Goal: Transaction & Acquisition: Subscribe to service/newsletter

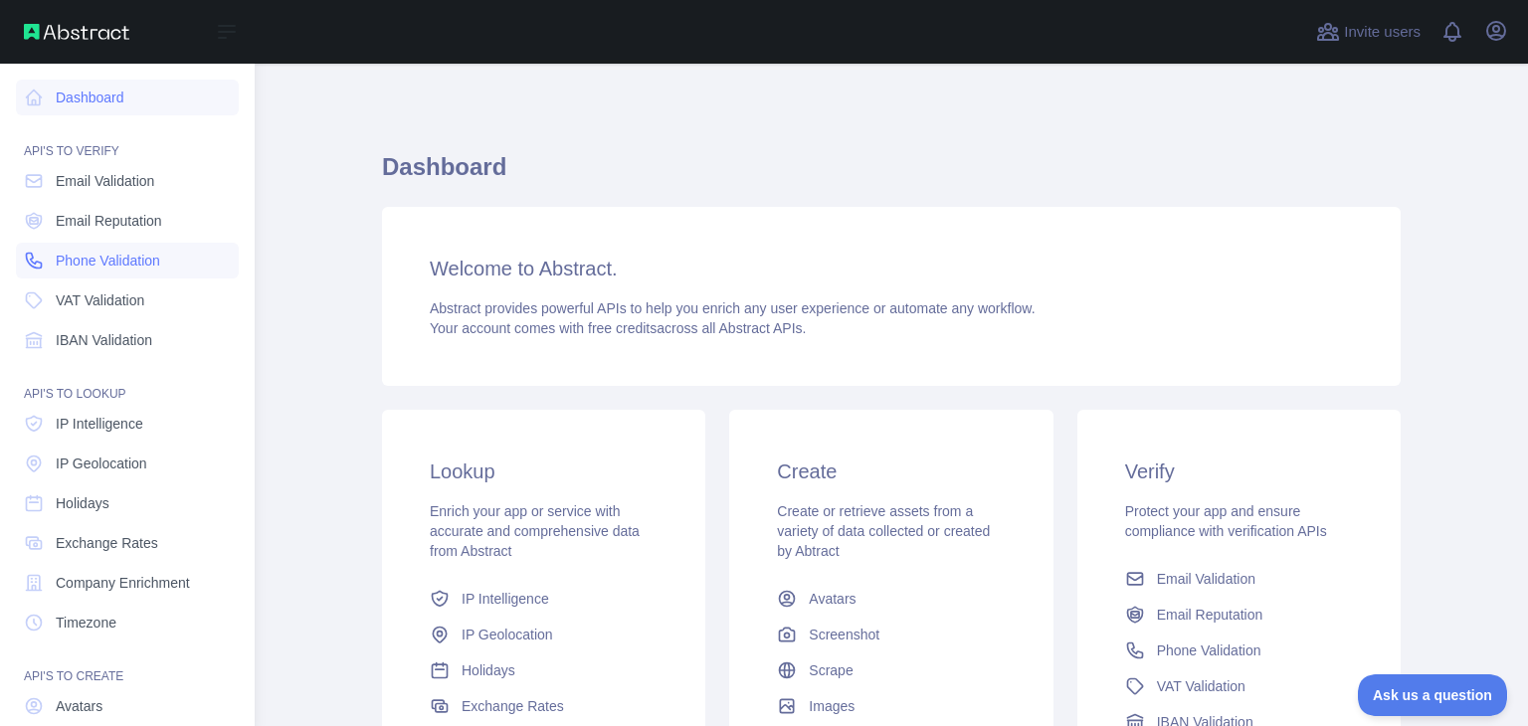
click at [100, 264] on span "Phone Validation" at bounding box center [108, 261] width 104 height 20
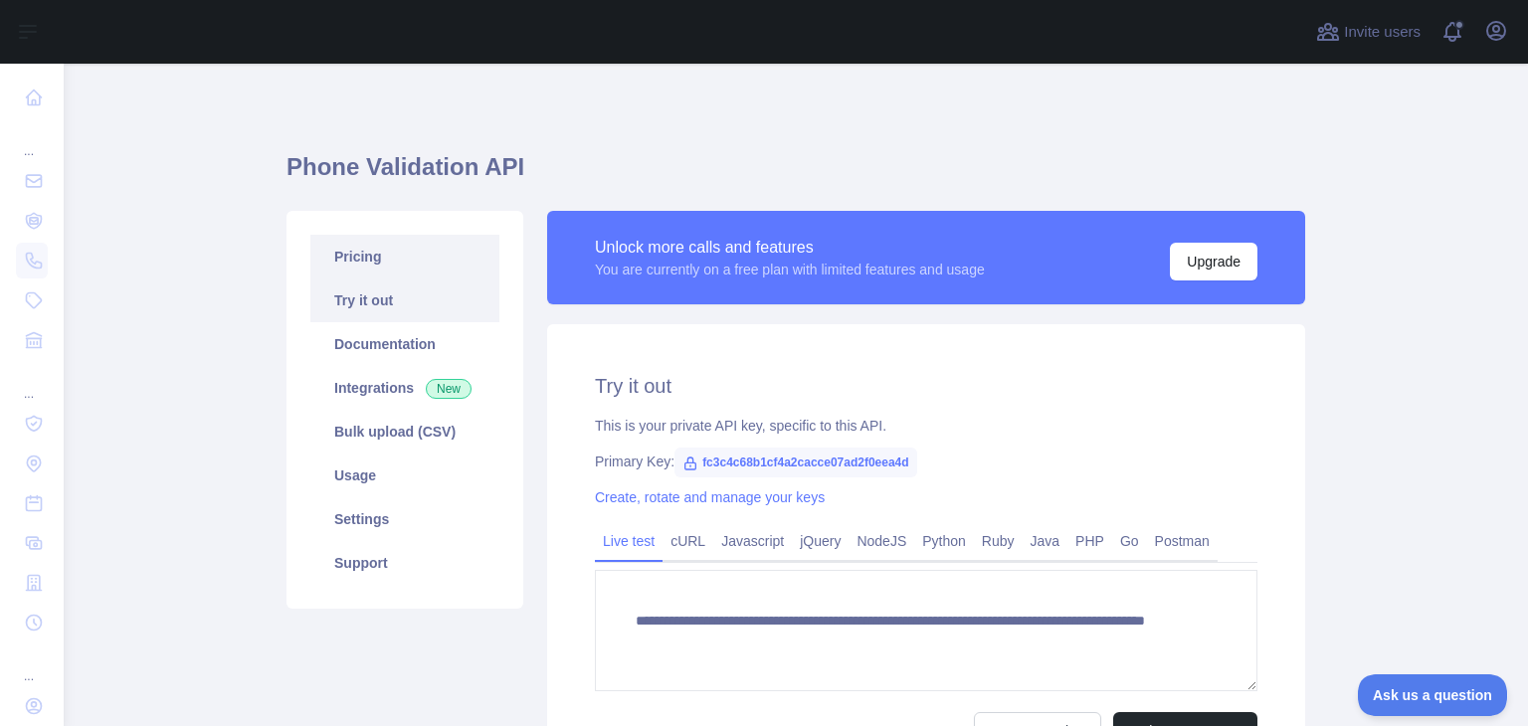
click at [374, 266] on link "Pricing" at bounding box center [404, 257] width 189 height 44
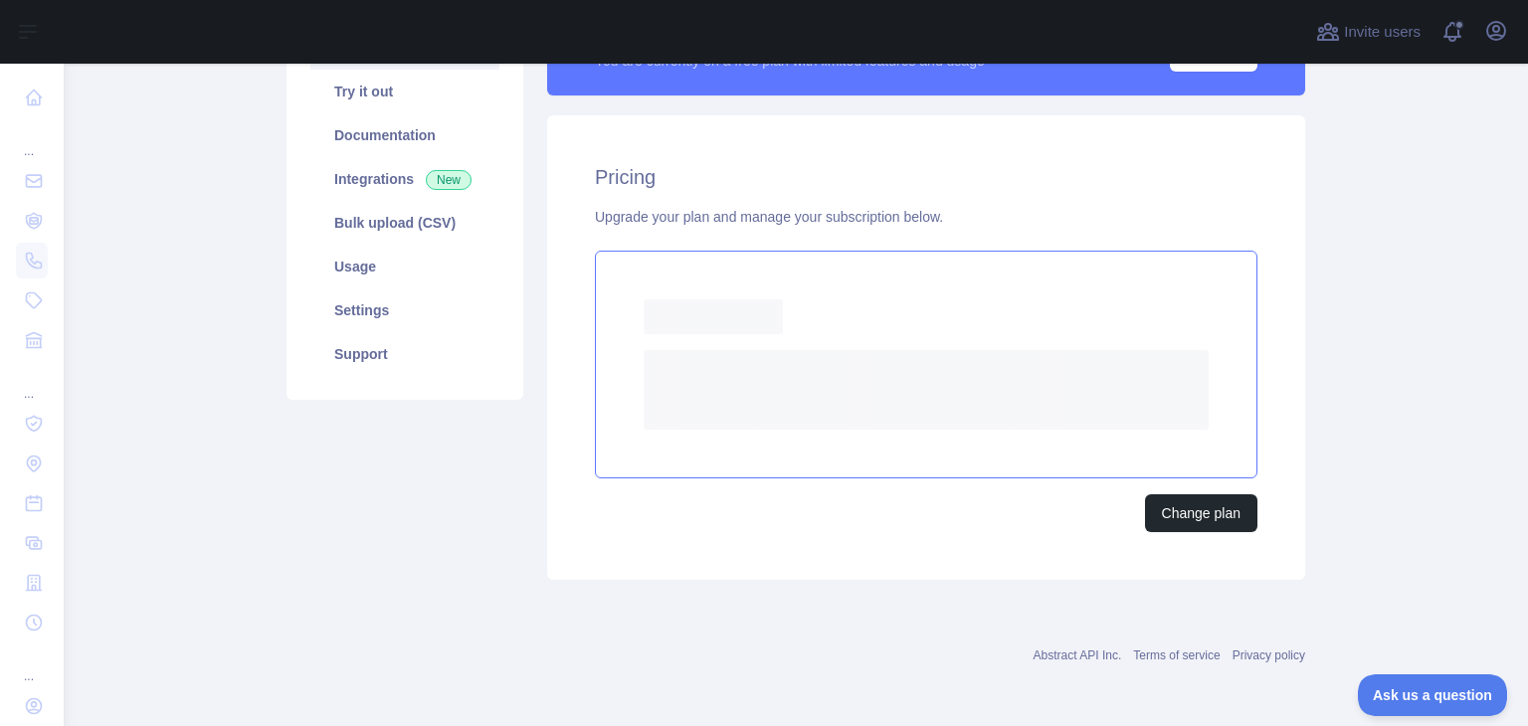
scroll to position [154, 0]
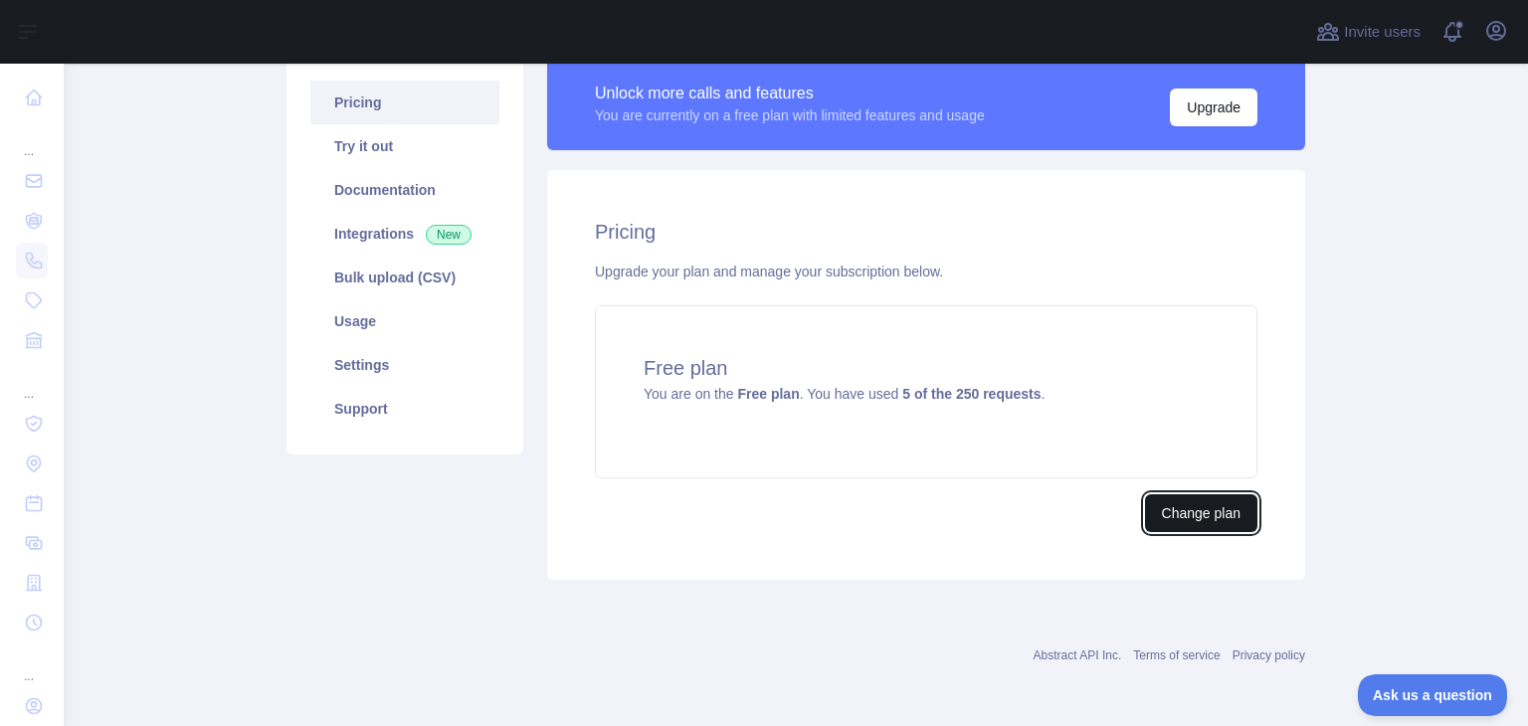
click at [1146, 497] on button "Change plan" at bounding box center [1201, 513] width 112 height 38
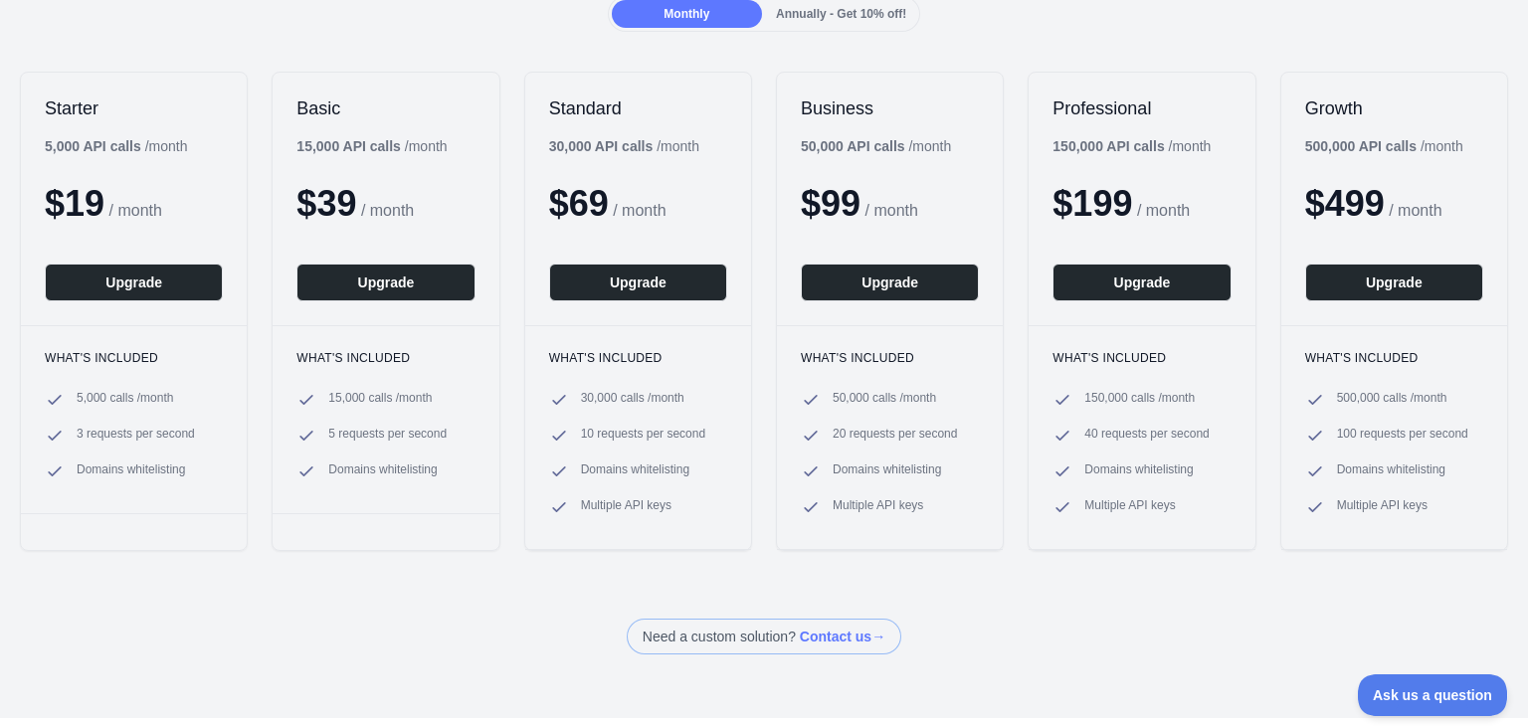
scroll to position [155, 0]
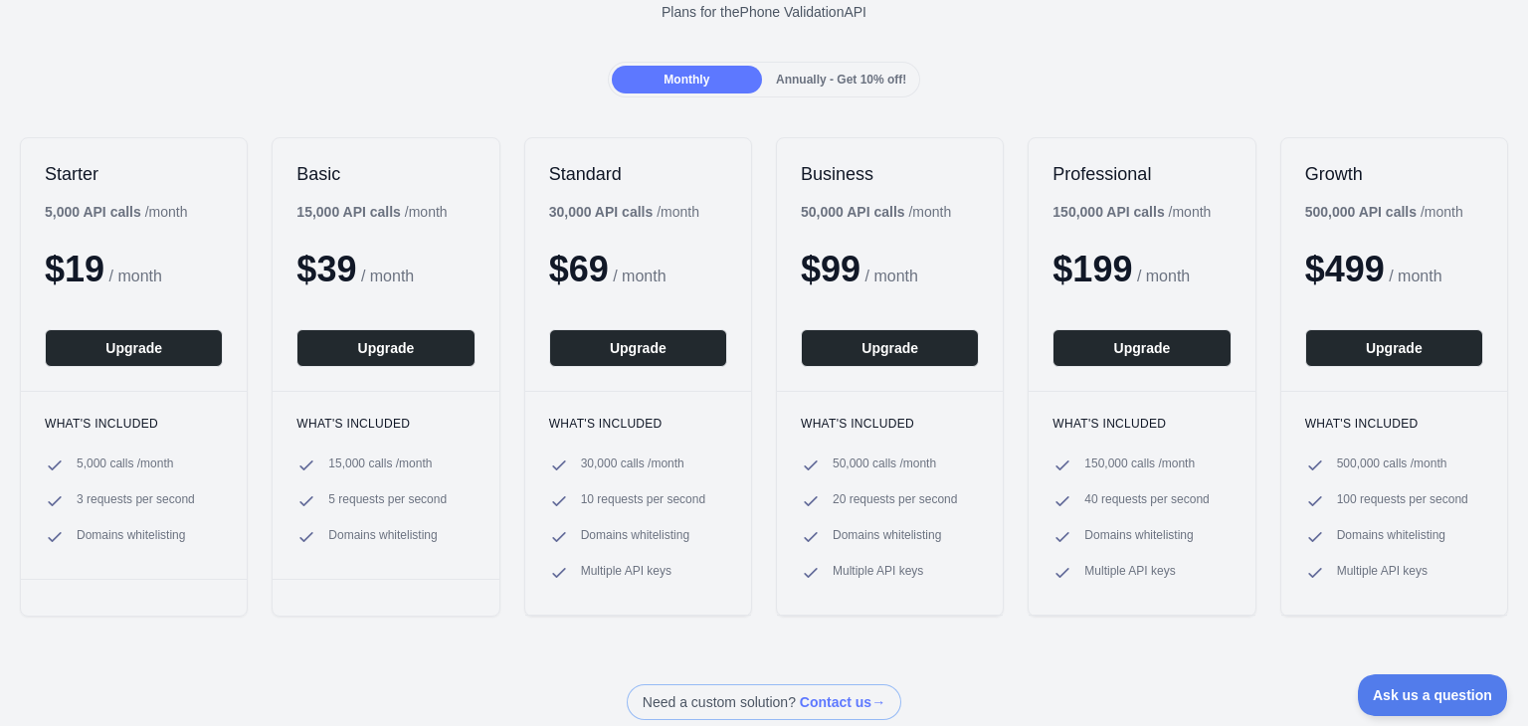
click at [828, 77] on span "Annually - Get 10% off!" at bounding box center [841, 80] width 130 height 14
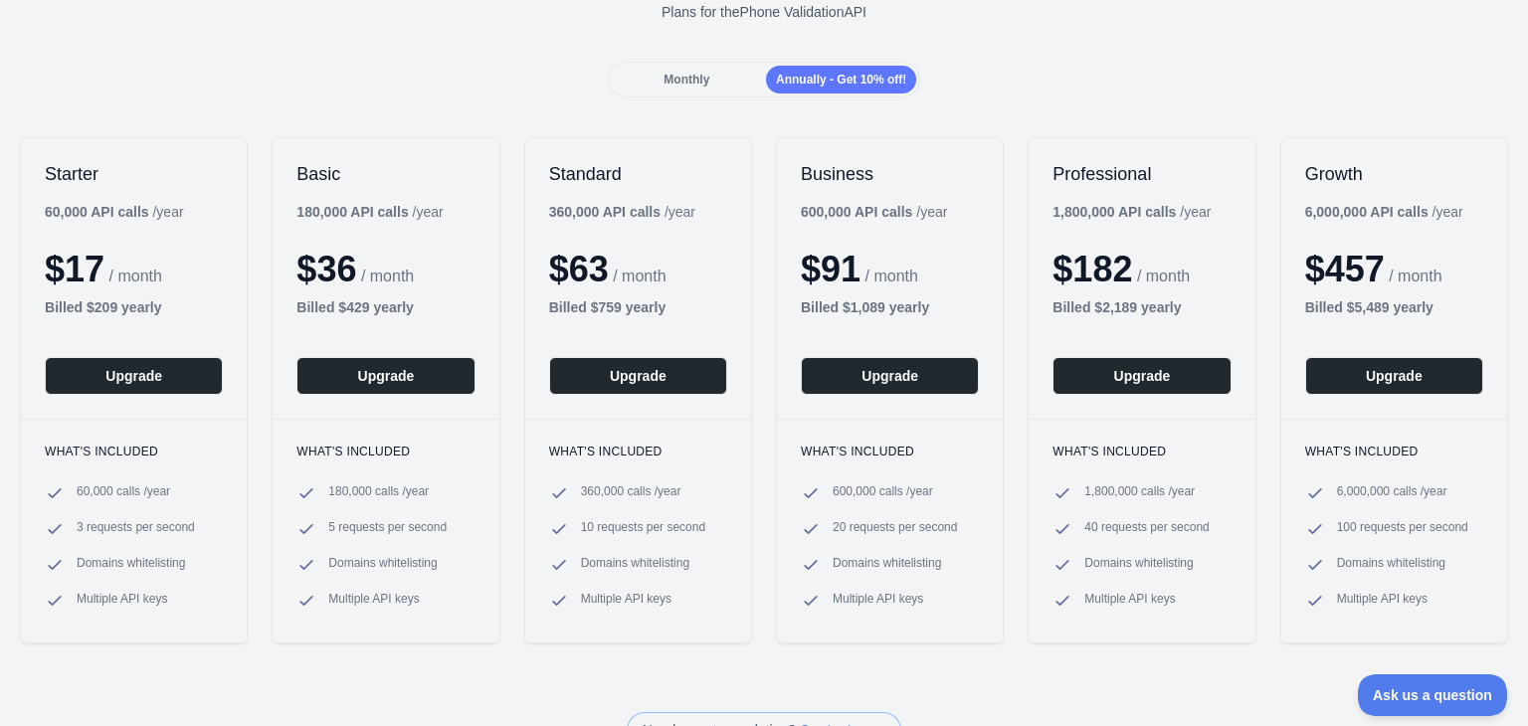
click at [705, 71] on div "Monthly" at bounding box center [687, 80] width 150 height 28
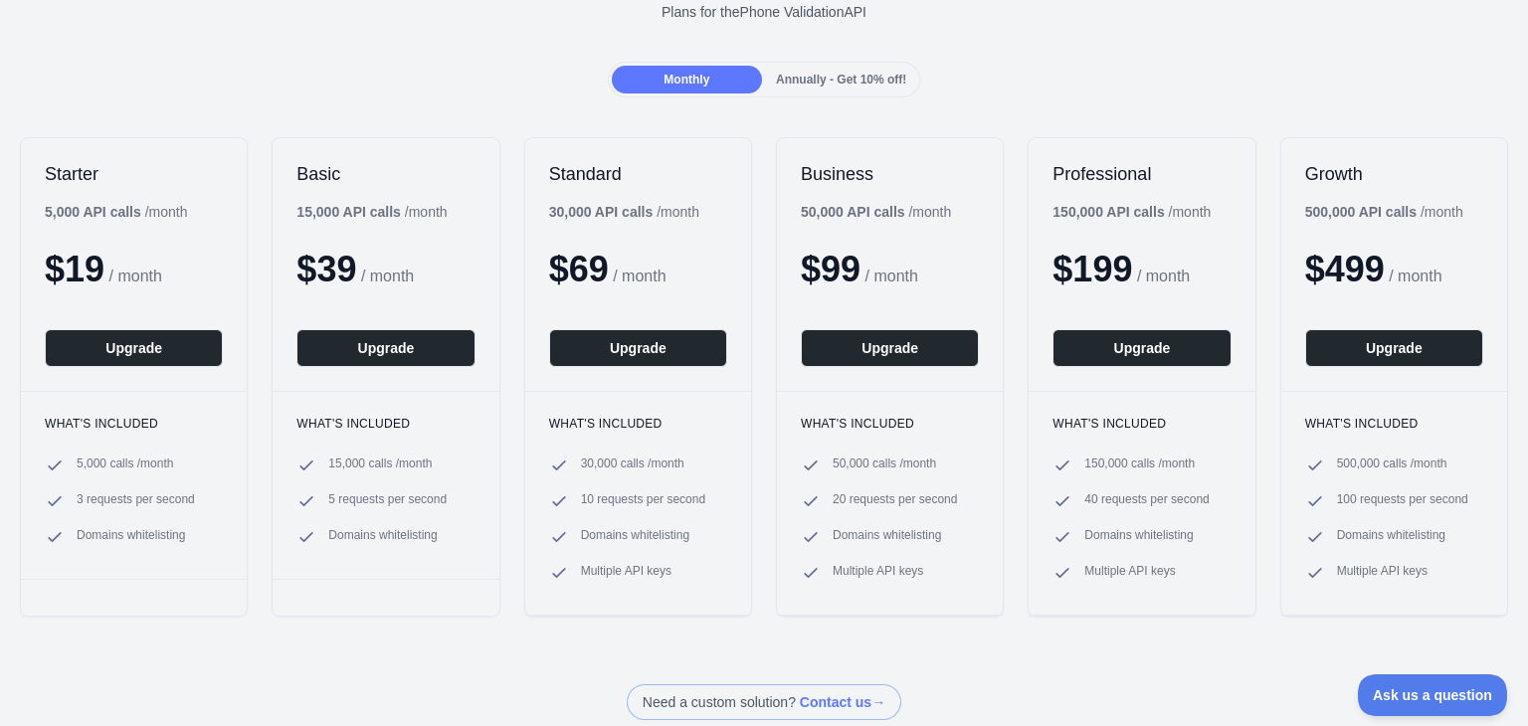
scroll to position [0, 0]
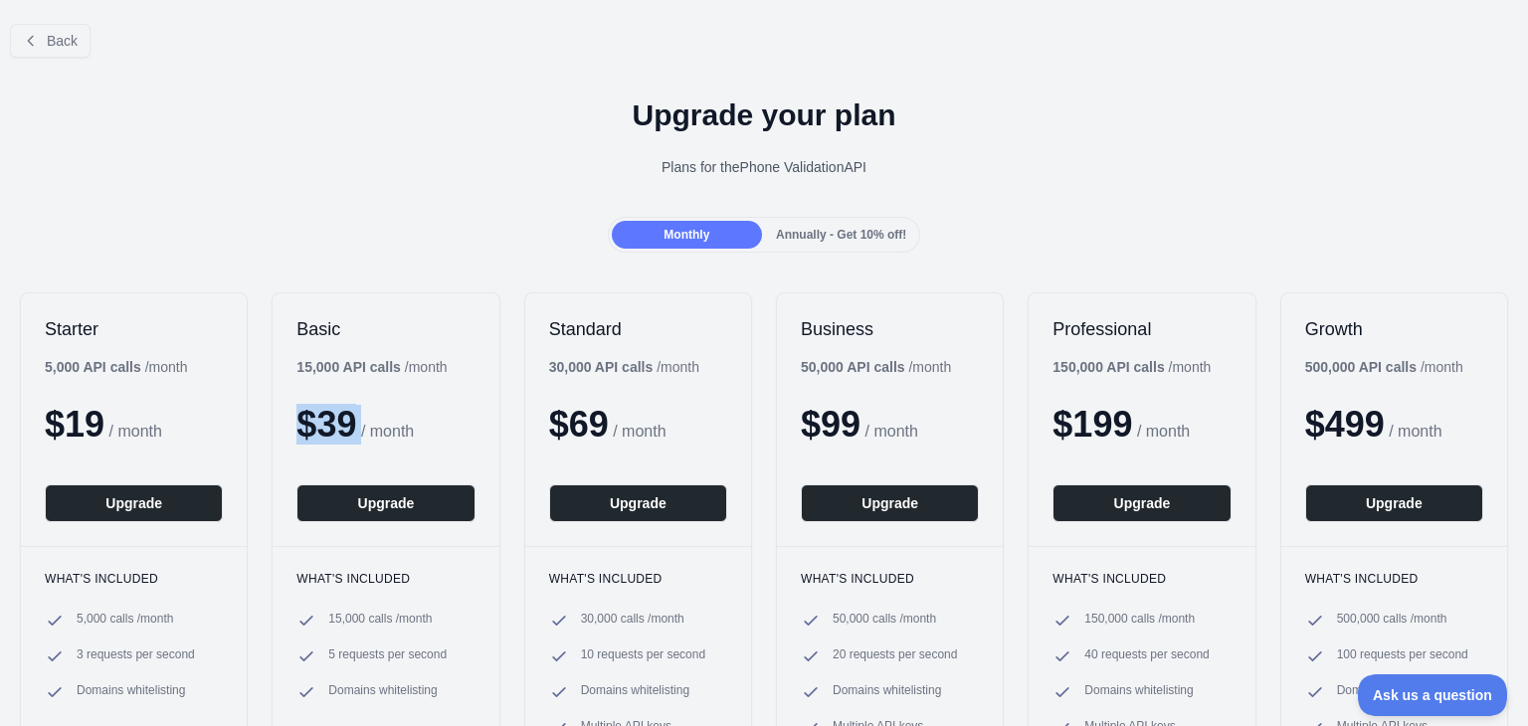
drag, startPoint x: 299, startPoint y: 425, endPoint x: 361, endPoint y: 420, distance: 61.9
click at [361, 420] on div "$ 39 / month" at bounding box center [385, 425] width 178 height 40
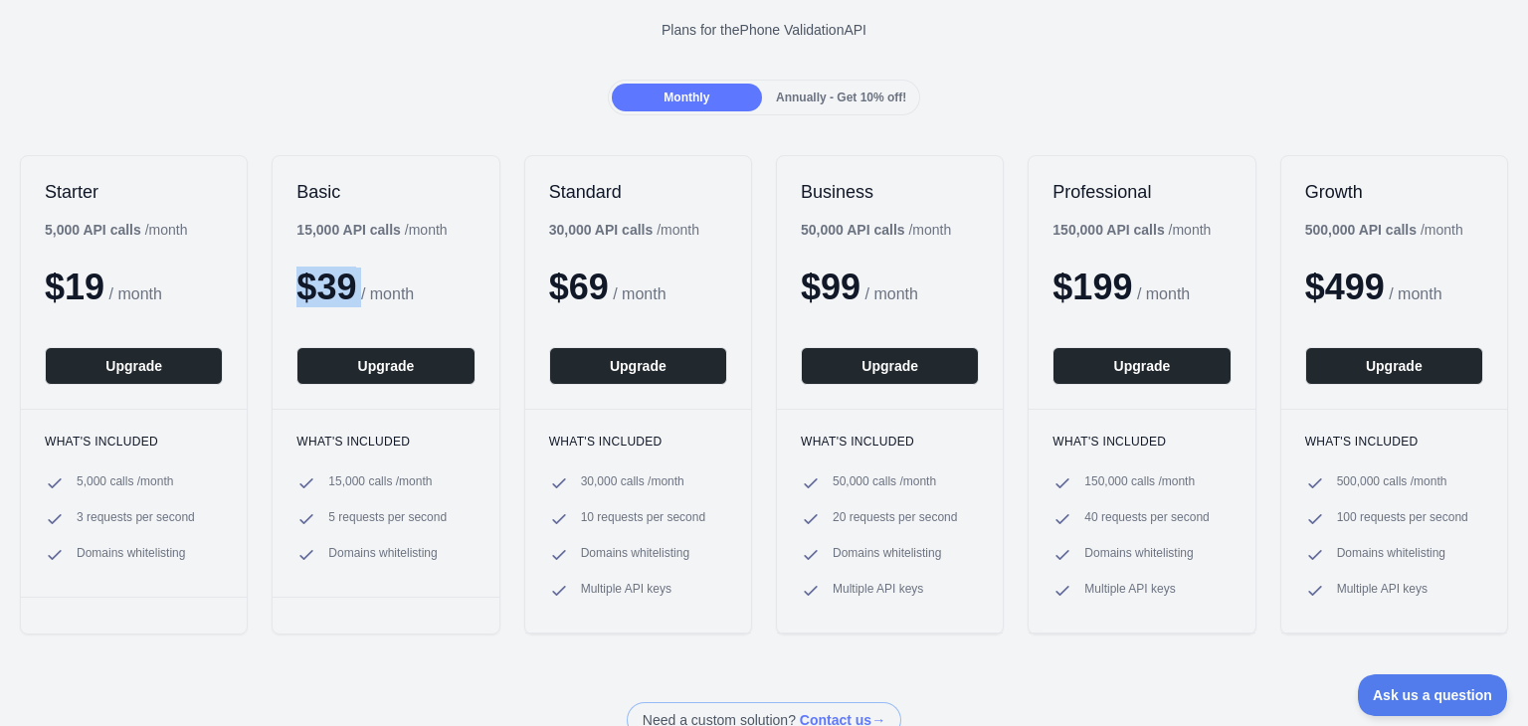
scroll to position [138, 0]
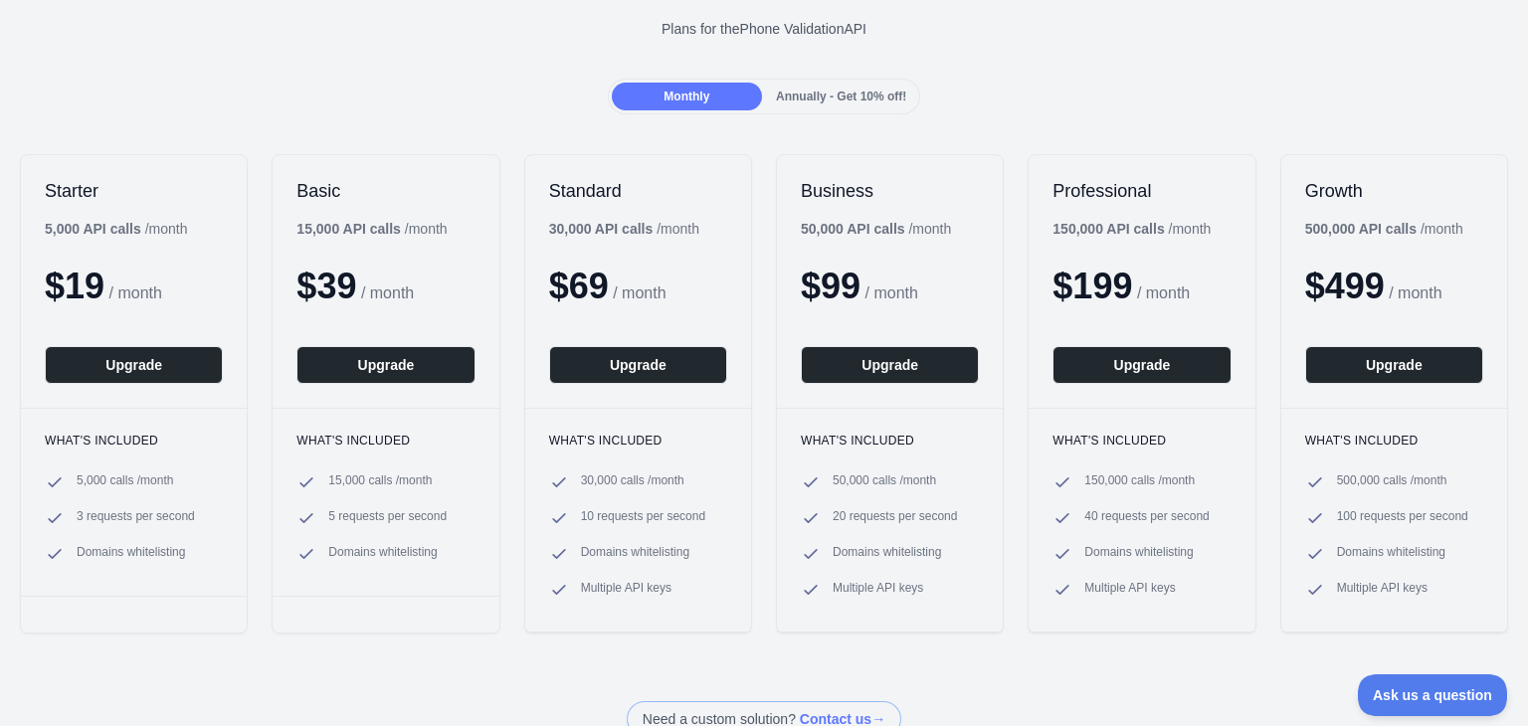
click at [819, 97] on span "Annually - Get 10% off!" at bounding box center [841, 97] width 130 height 14
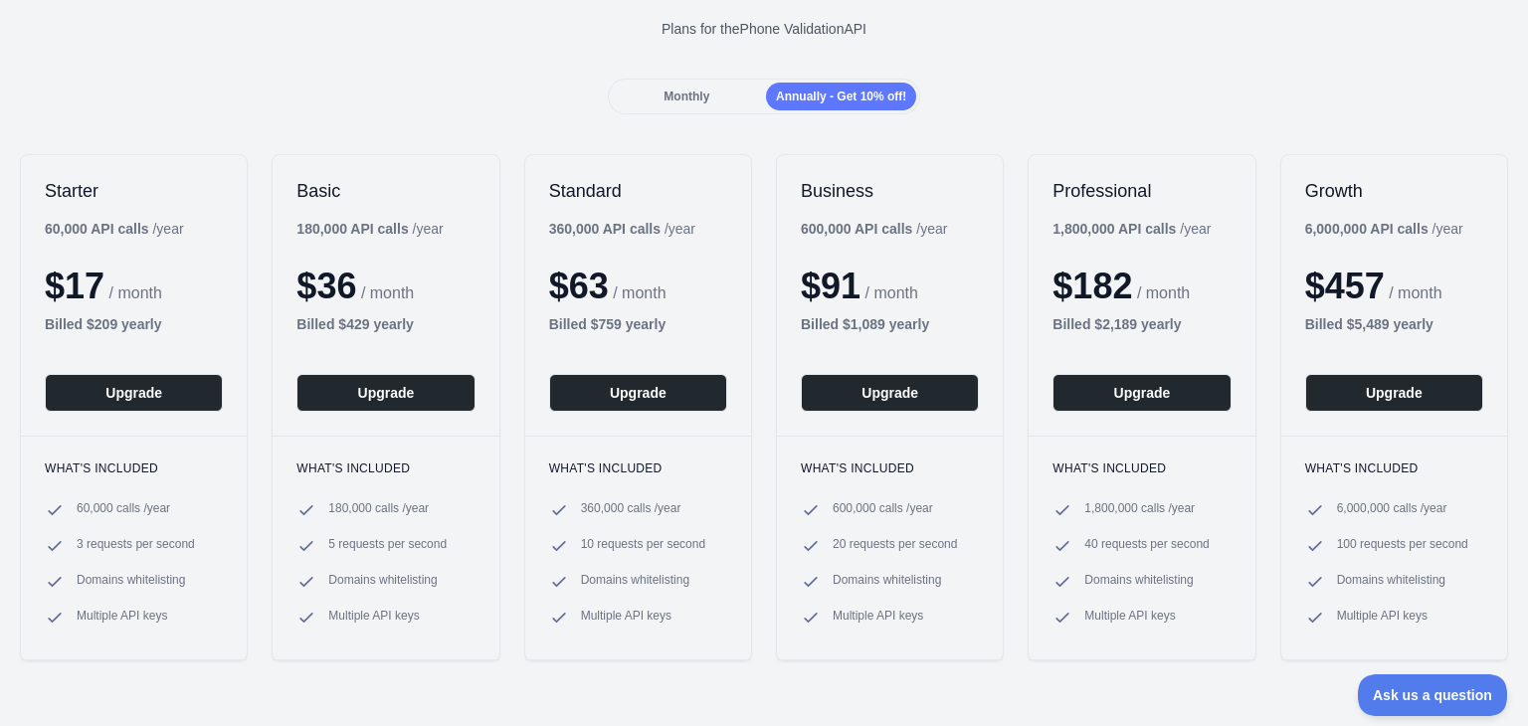
click at [703, 100] on span "Monthly" at bounding box center [687, 97] width 46 height 14
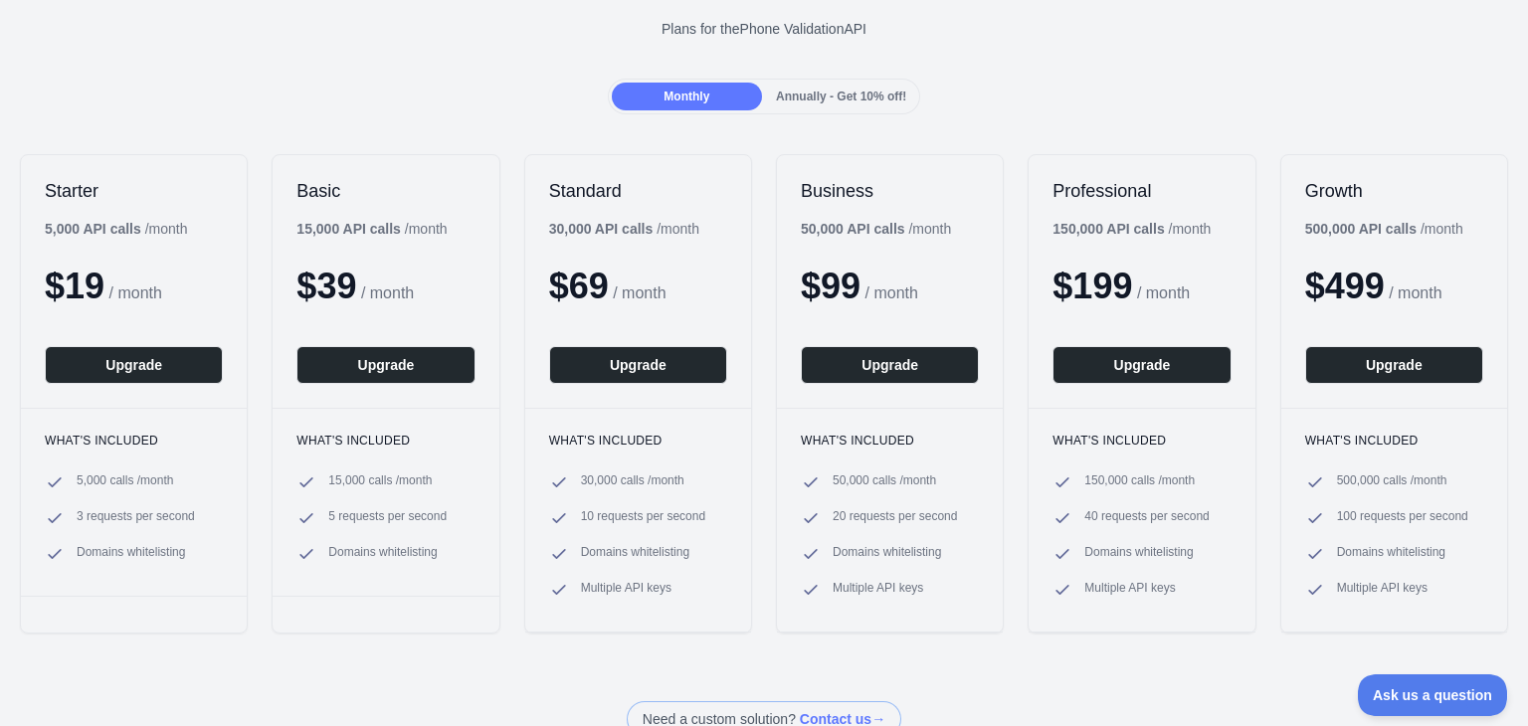
click at [783, 83] on div "Annually - Get 10% off!" at bounding box center [841, 97] width 150 height 28
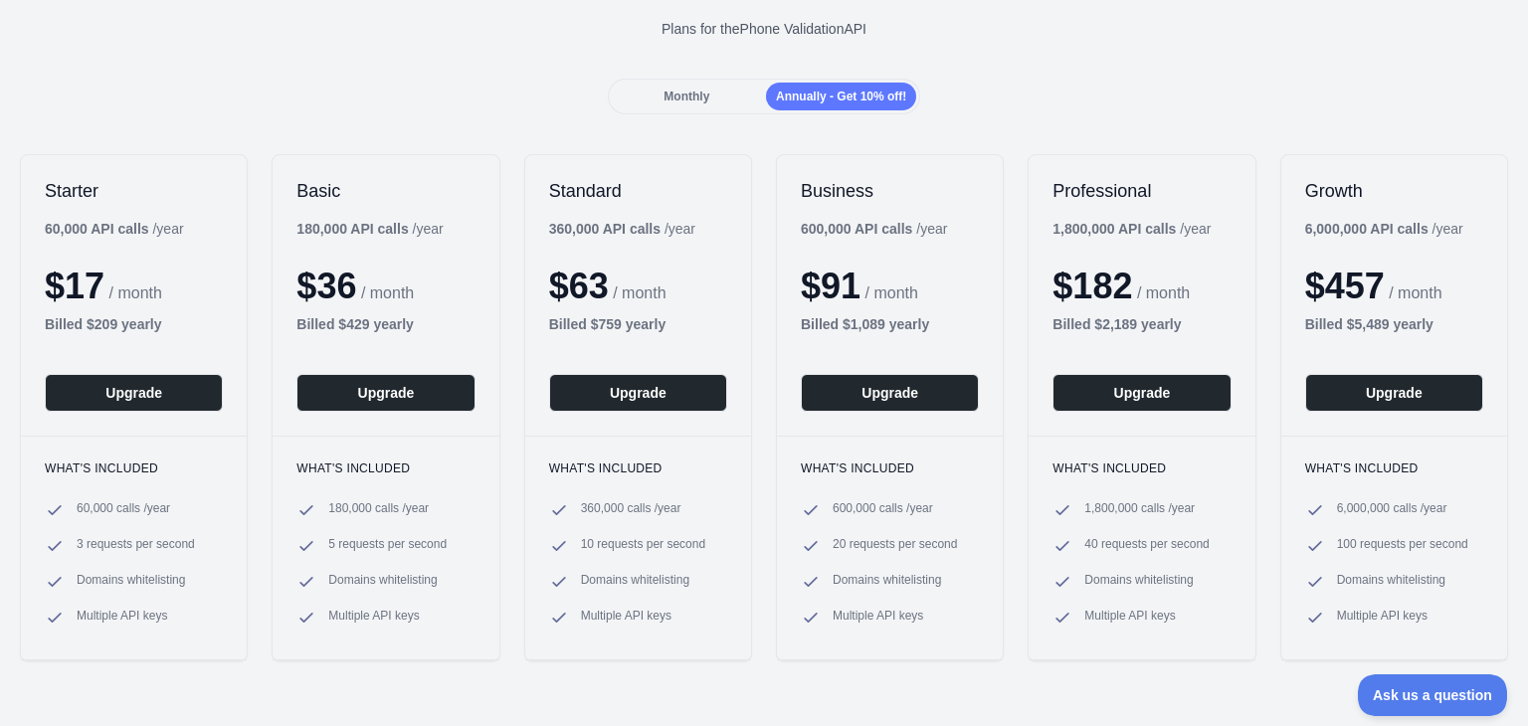
click at [671, 90] on span "Monthly" at bounding box center [687, 97] width 46 height 14
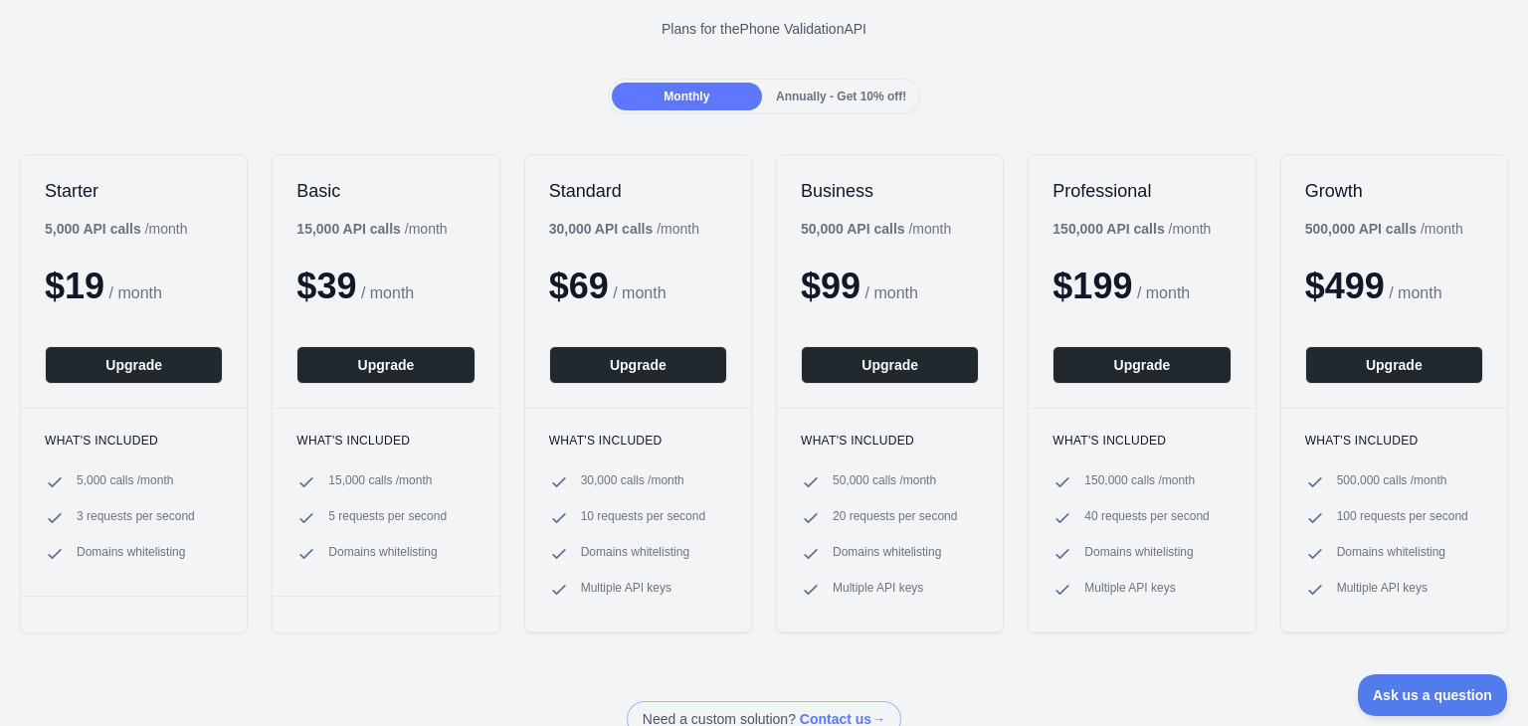
scroll to position [0, 0]
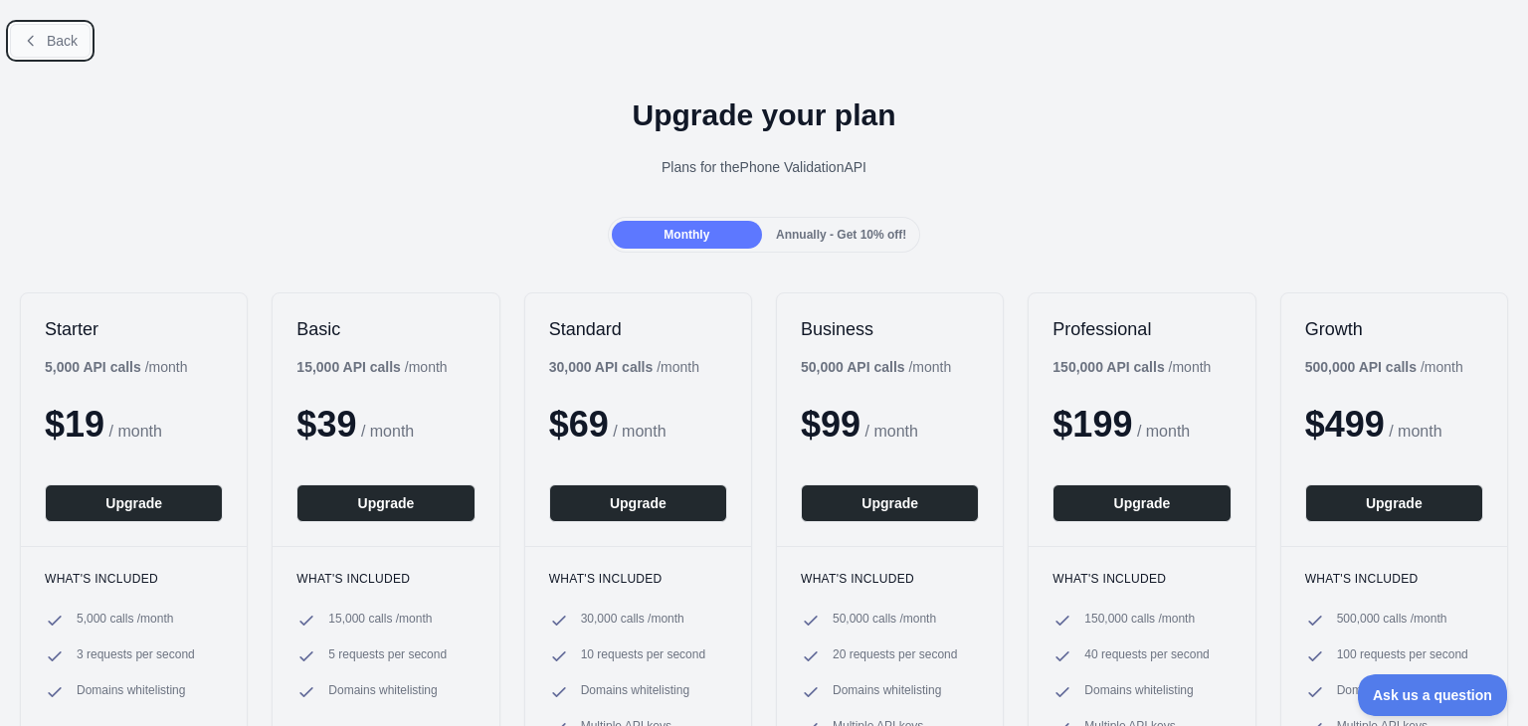
click at [32, 43] on icon at bounding box center [31, 41] width 16 height 16
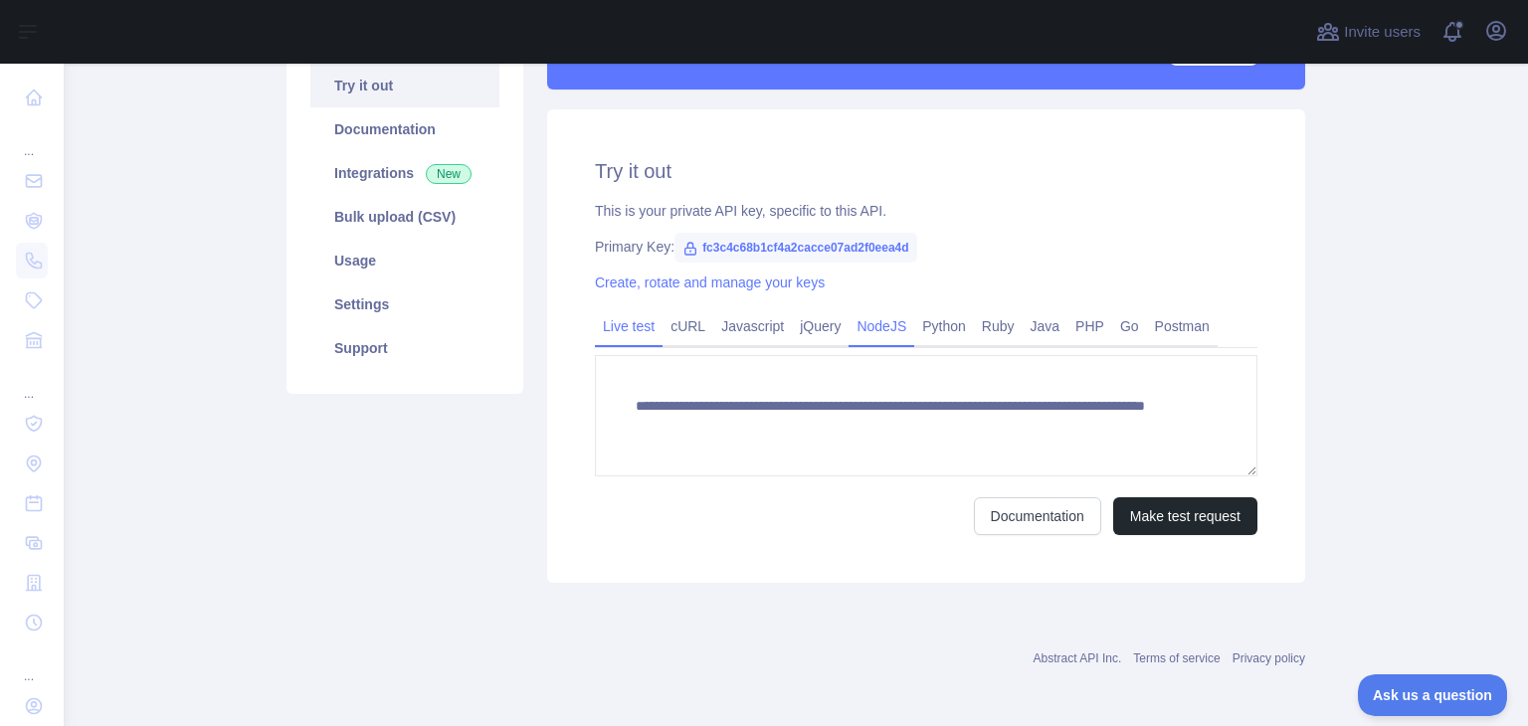
scroll to position [218, 0]
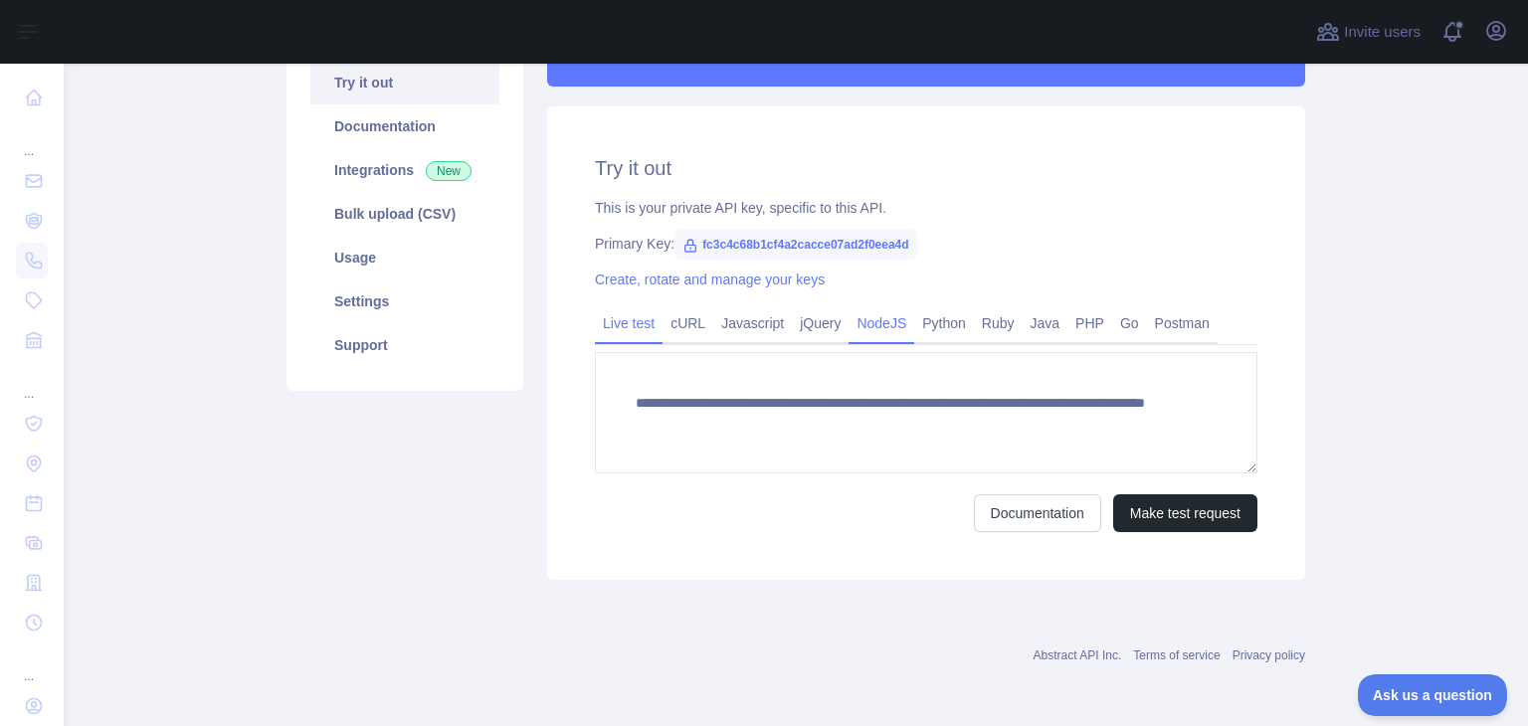
click at [852, 325] on link "NodeJS" at bounding box center [882, 323] width 66 height 32
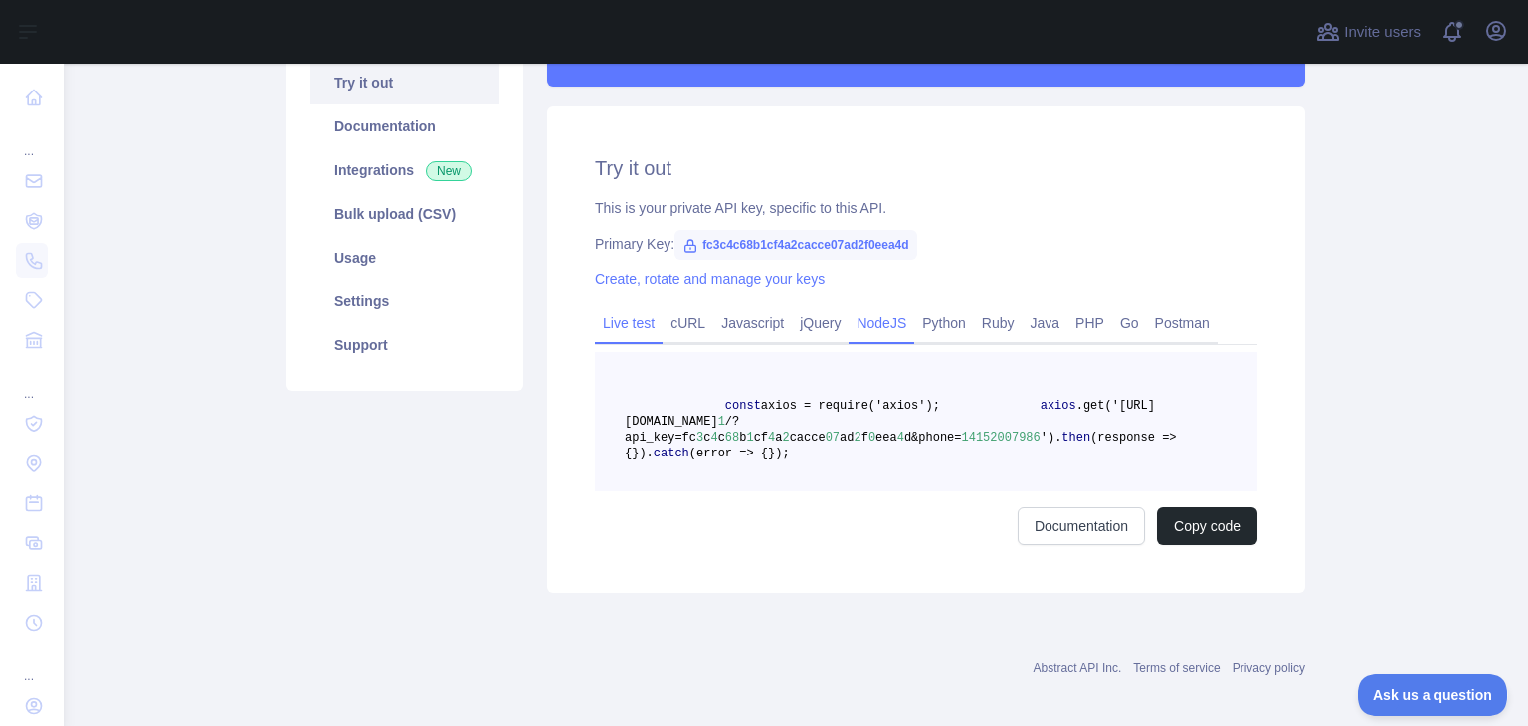
click at [640, 327] on link "Live test" at bounding box center [629, 323] width 68 height 32
